Goal: Information Seeking & Learning: Understand process/instructions

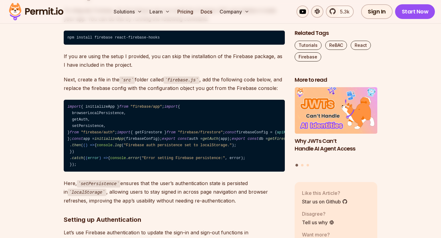
scroll to position [3029, 0]
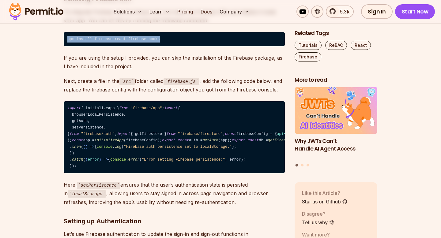
drag, startPoint x: 161, startPoint y: 92, endPoint x: 63, endPoint y: 90, distance: 97.7
click at [111, 46] on code "npm install firebase react-firebase-hooks" at bounding box center [174, 39] width 221 height 14
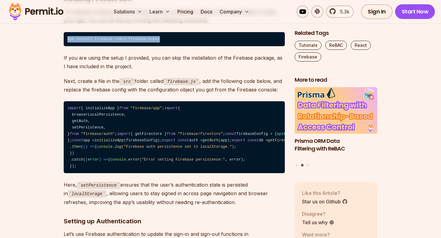
drag, startPoint x: 67, startPoint y: 91, endPoint x: 173, endPoint y: 96, distance: 105.8
click at [173, 46] on code "npm install firebase react-firebase-hooks" at bounding box center [174, 39] width 221 height 14
copy code "npm install firebase react-firebase-hooks"
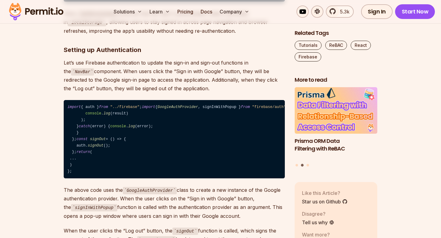
scroll to position [3204, 0]
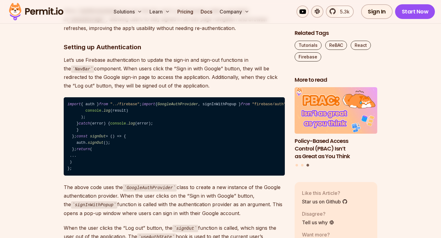
drag, startPoint x: 78, startPoint y: 168, endPoint x: 68, endPoint y: 126, distance: 43.0
copy code "setPersistence (auth, browserLocalPersistence) . then ( () => { console . log (…"
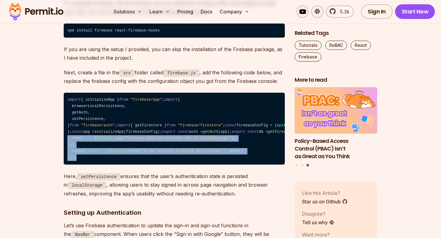
scroll to position [3034, 0]
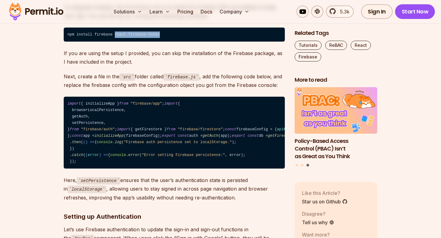
drag, startPoint x: 115, startPoint y: 85, endPoint x: 163, endPoint y: 87, distance: 48.1
click at [163, 42] on code "npm install firebase react-firebase-hooks" at bounding box center [174, 35] width 221 height 14
copy code "react-firebase-hooks"
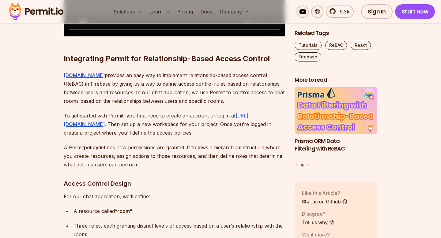
scroll to position [3708, 0]
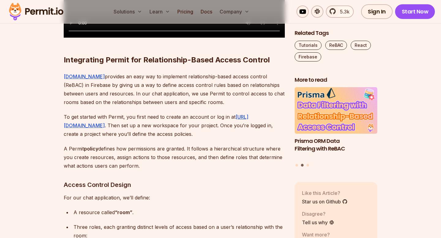
drag, startPoint x: 68, startPoint y: 110, endPoint x: 85, endPoint y: 155, distance: 47.6
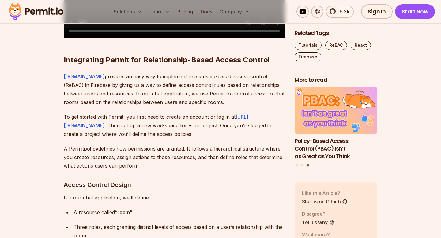
copy code "useEffect ( () => { const unsubscribe = onAuthStateChanged (auth, ( currentUser…"
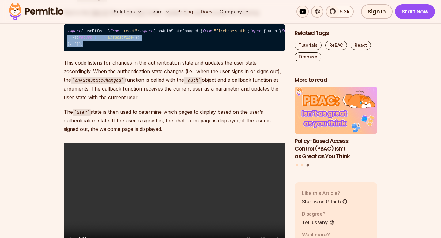
scroll to position [3485, 0]
